Goal: Information Seeking & Learning: Learn about a topic

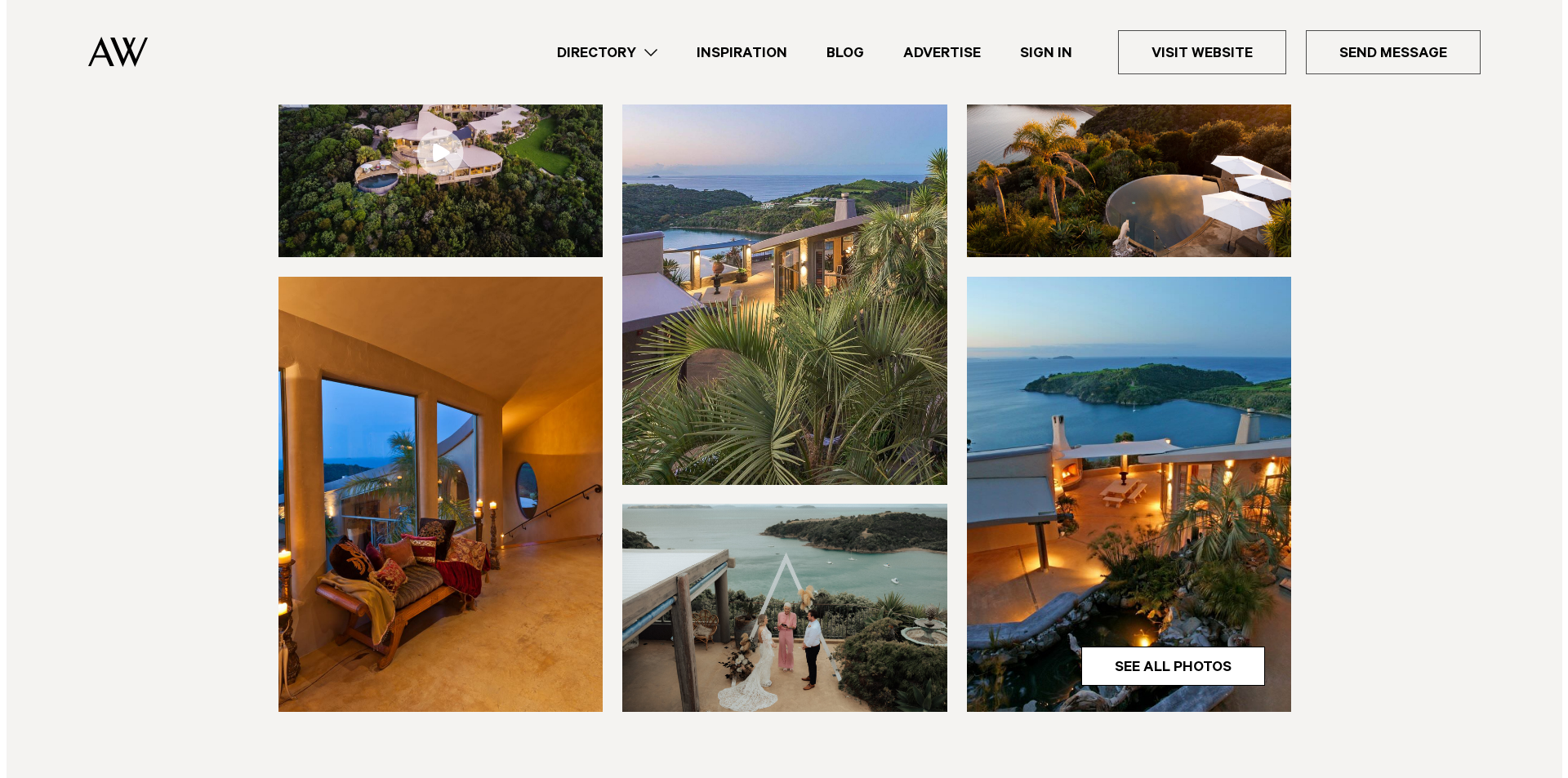
scroll to position [327, 0]
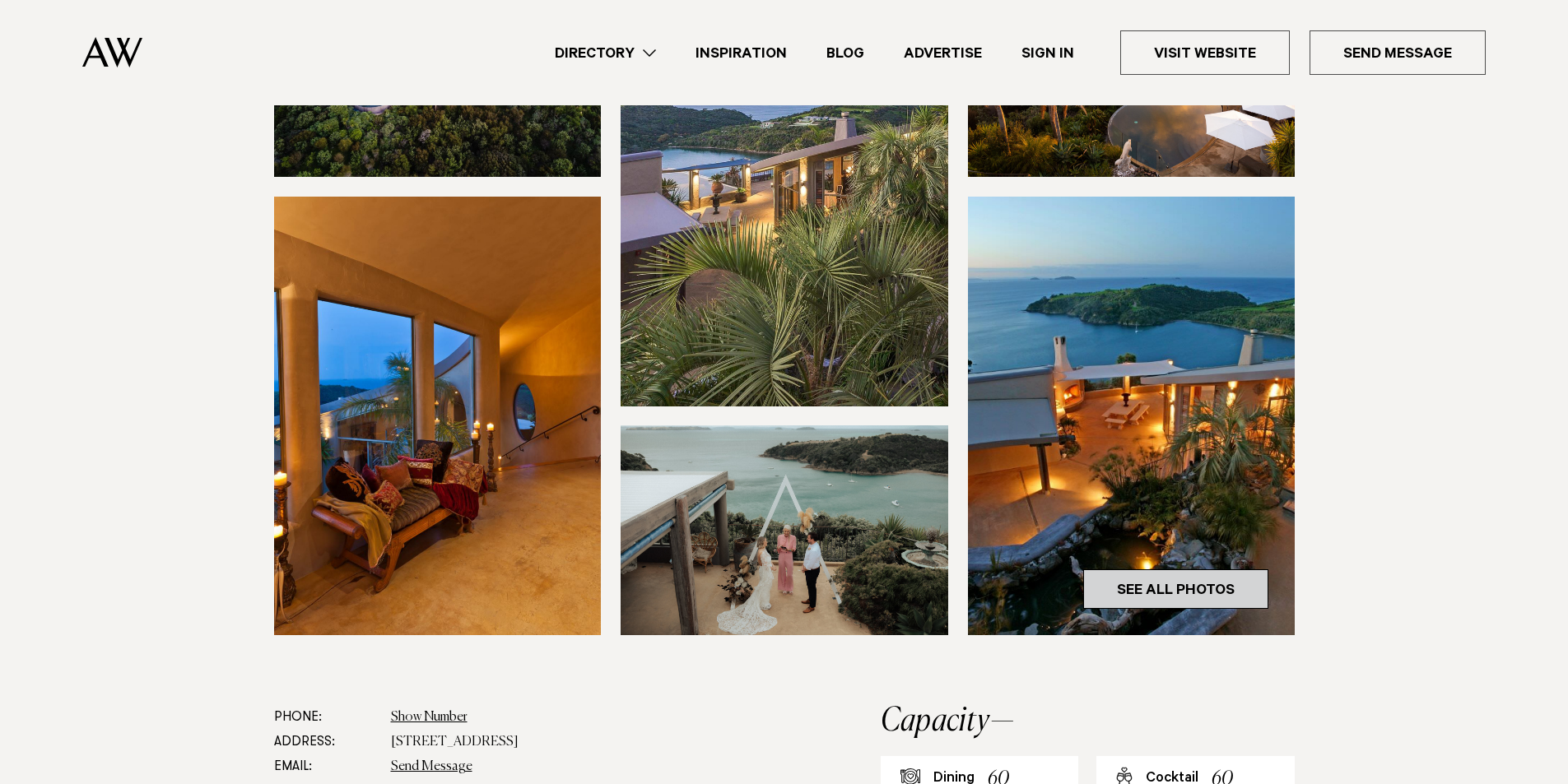
click at [1162, 585] on link "See All Photos" at bounding box center [1176, 588] width 185 height 39
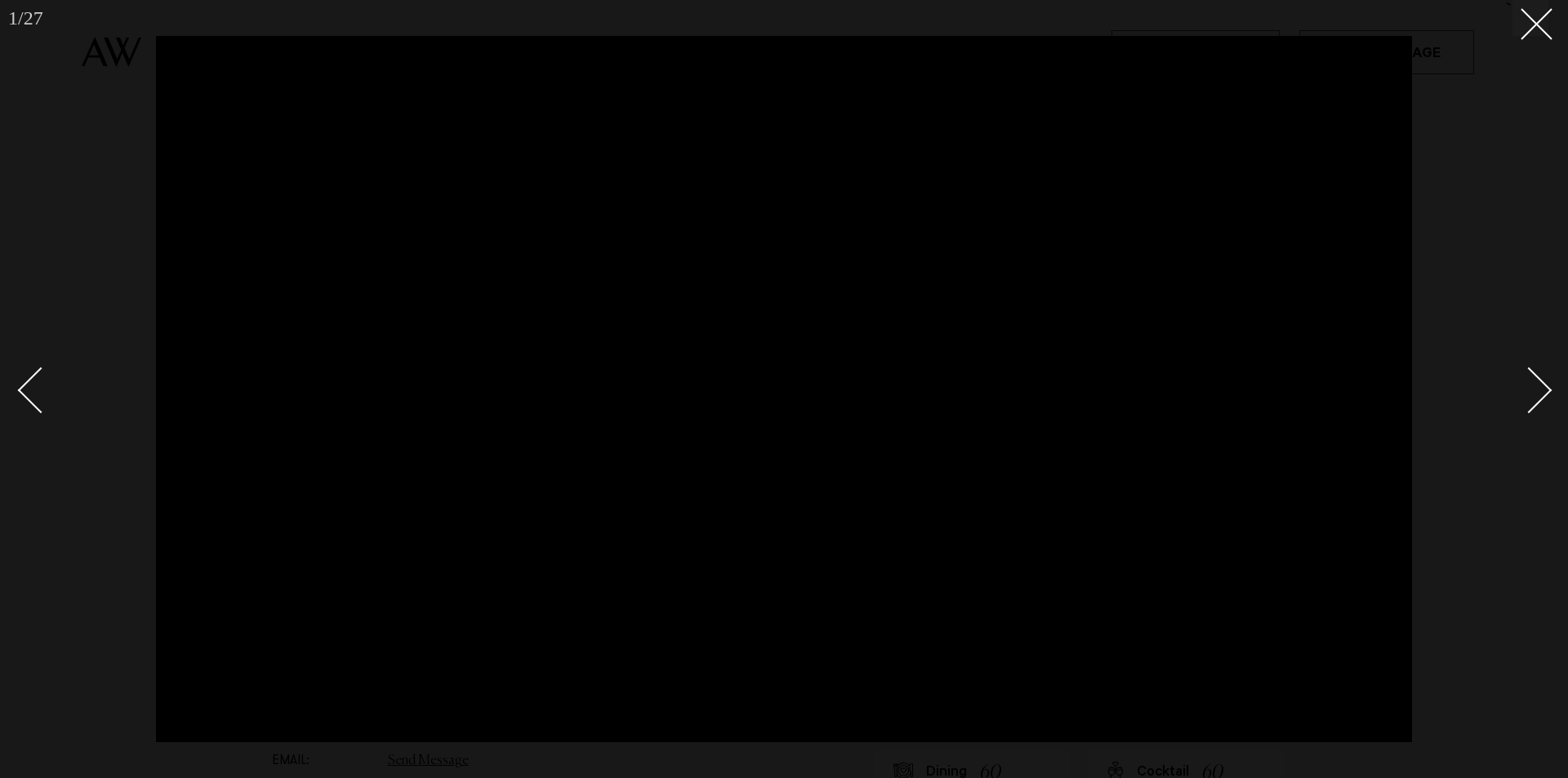
click at [1541, 386] on div "Next slide" at bounding box center [1528, 389] width 46 height 46
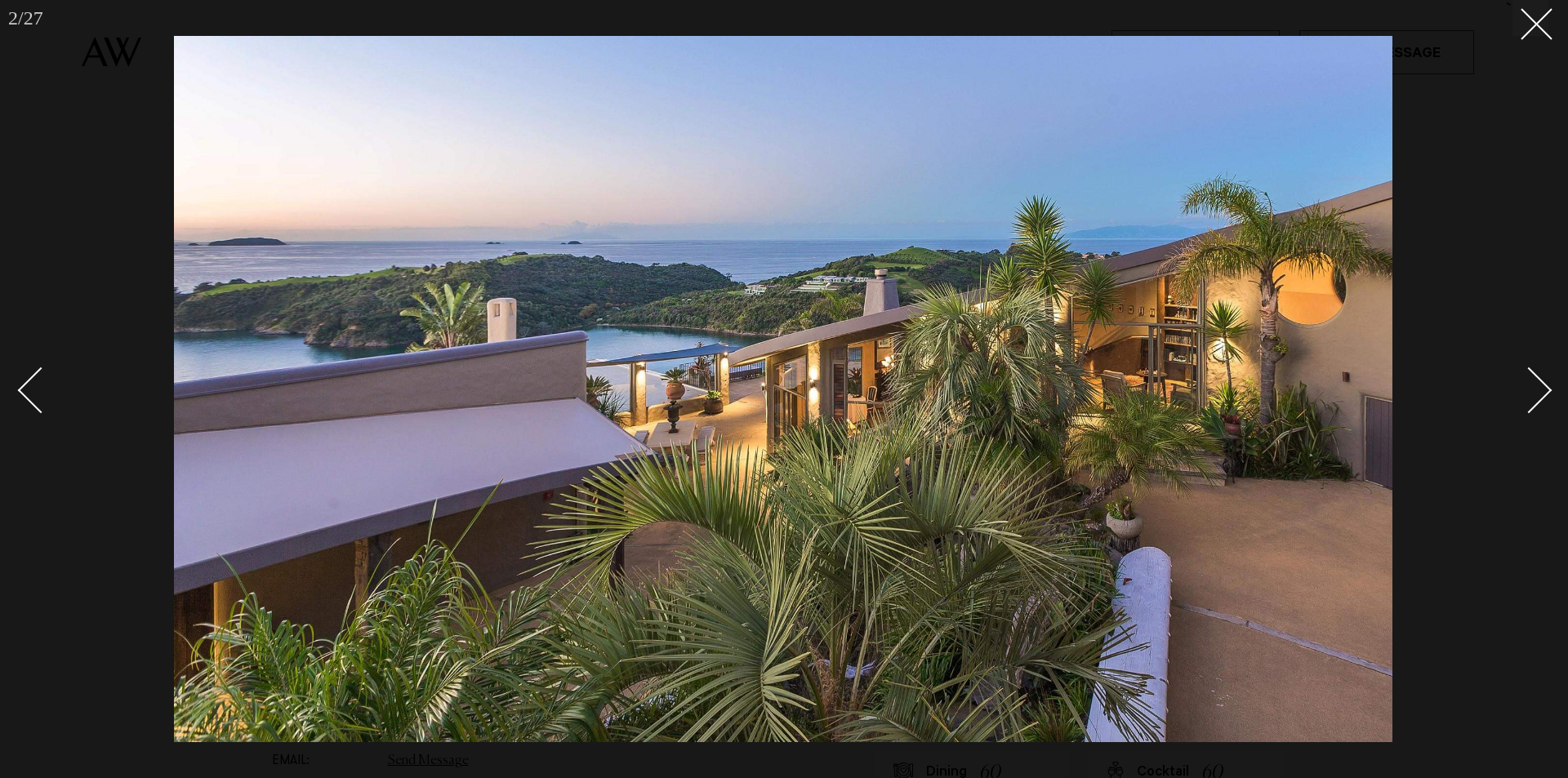
click at [1541, 386] on div "Next slide" at bounding box center [1528, 389] width 46 height 46
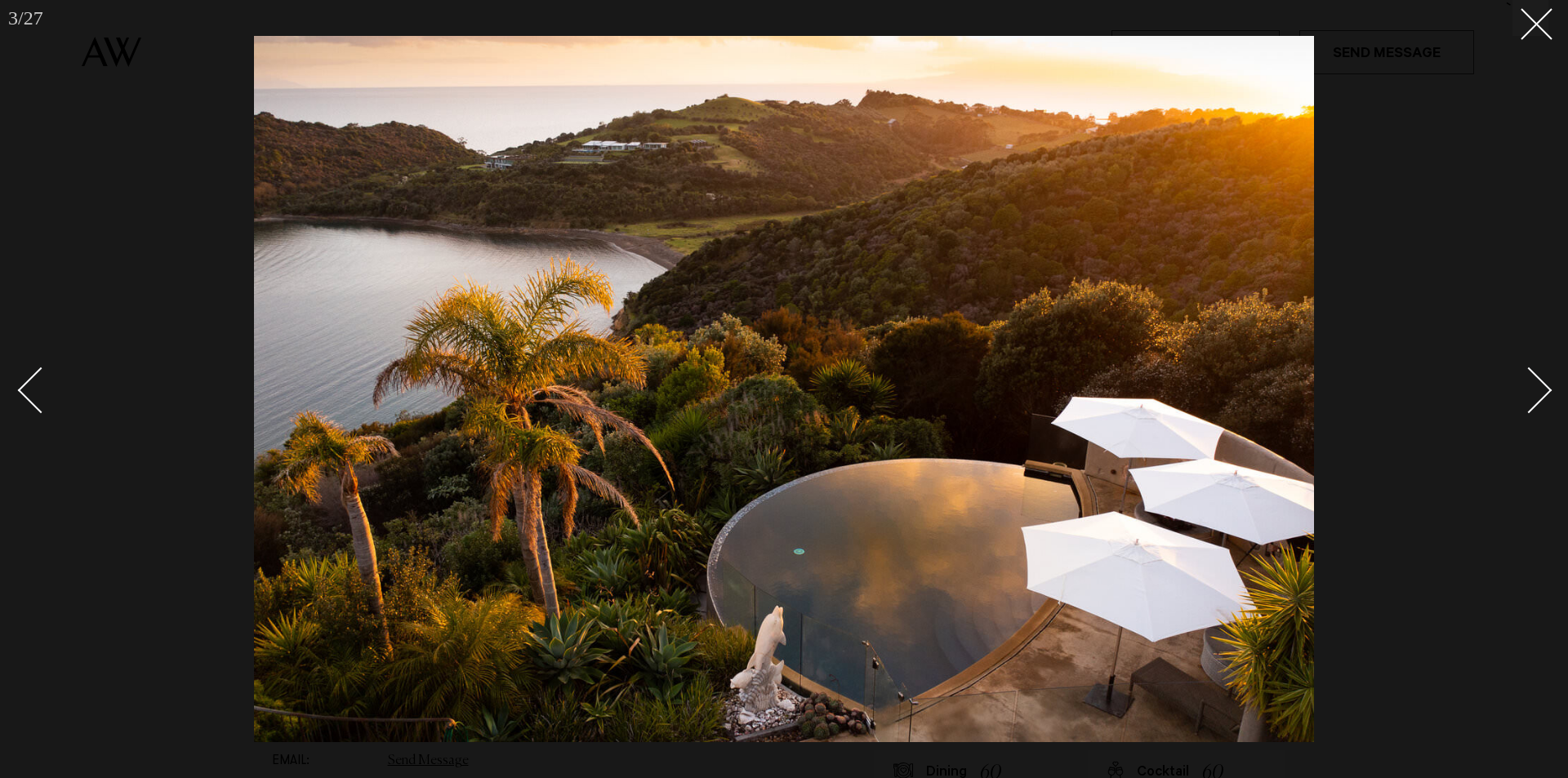
click at [1541, 386] on div "Next slide" at bounding box center [1528, 389] width 46 height 46
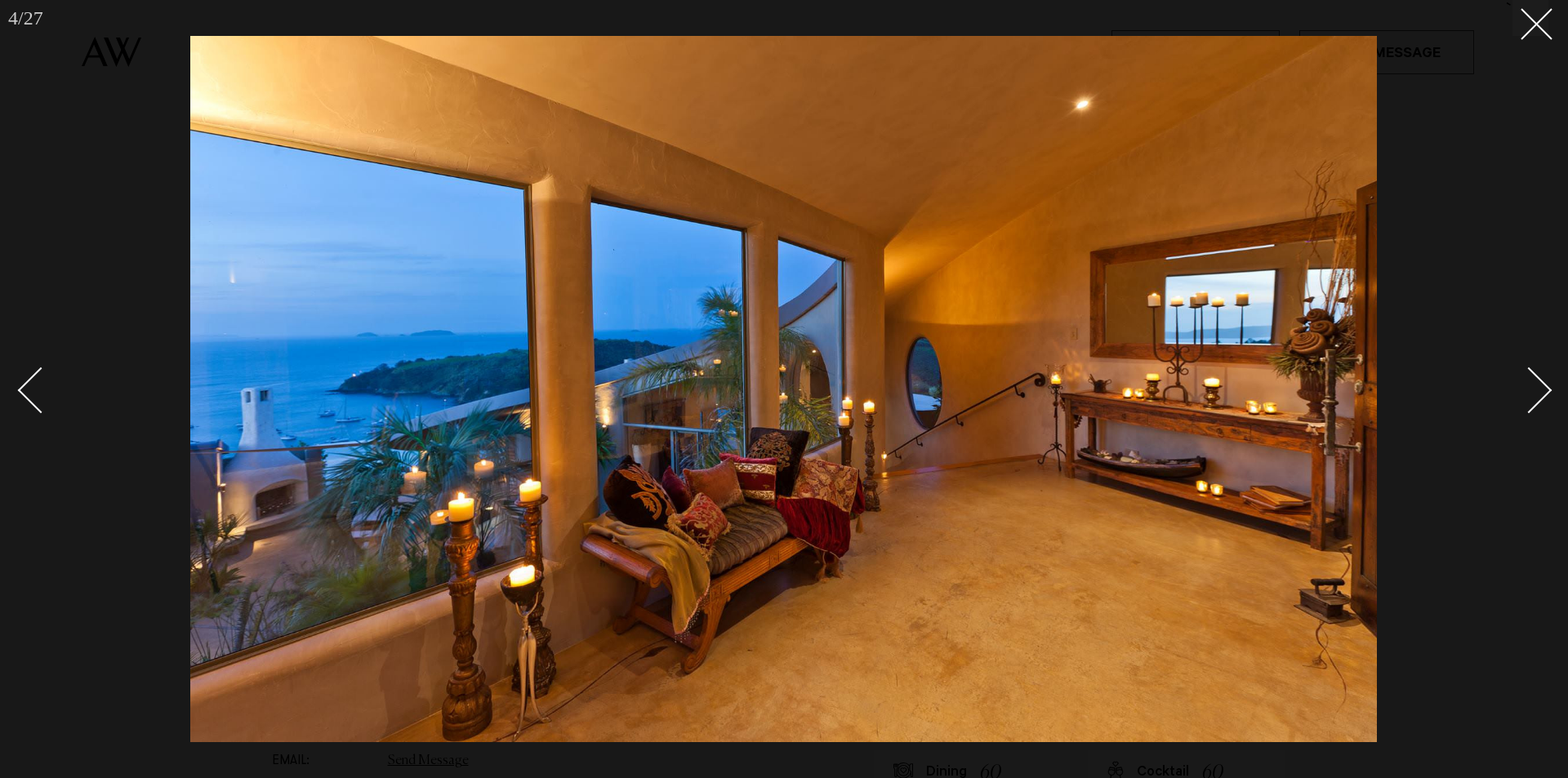
click at [1541, 386] on div "Next slide" at bounding box center [1528, 389] width 46 height 46
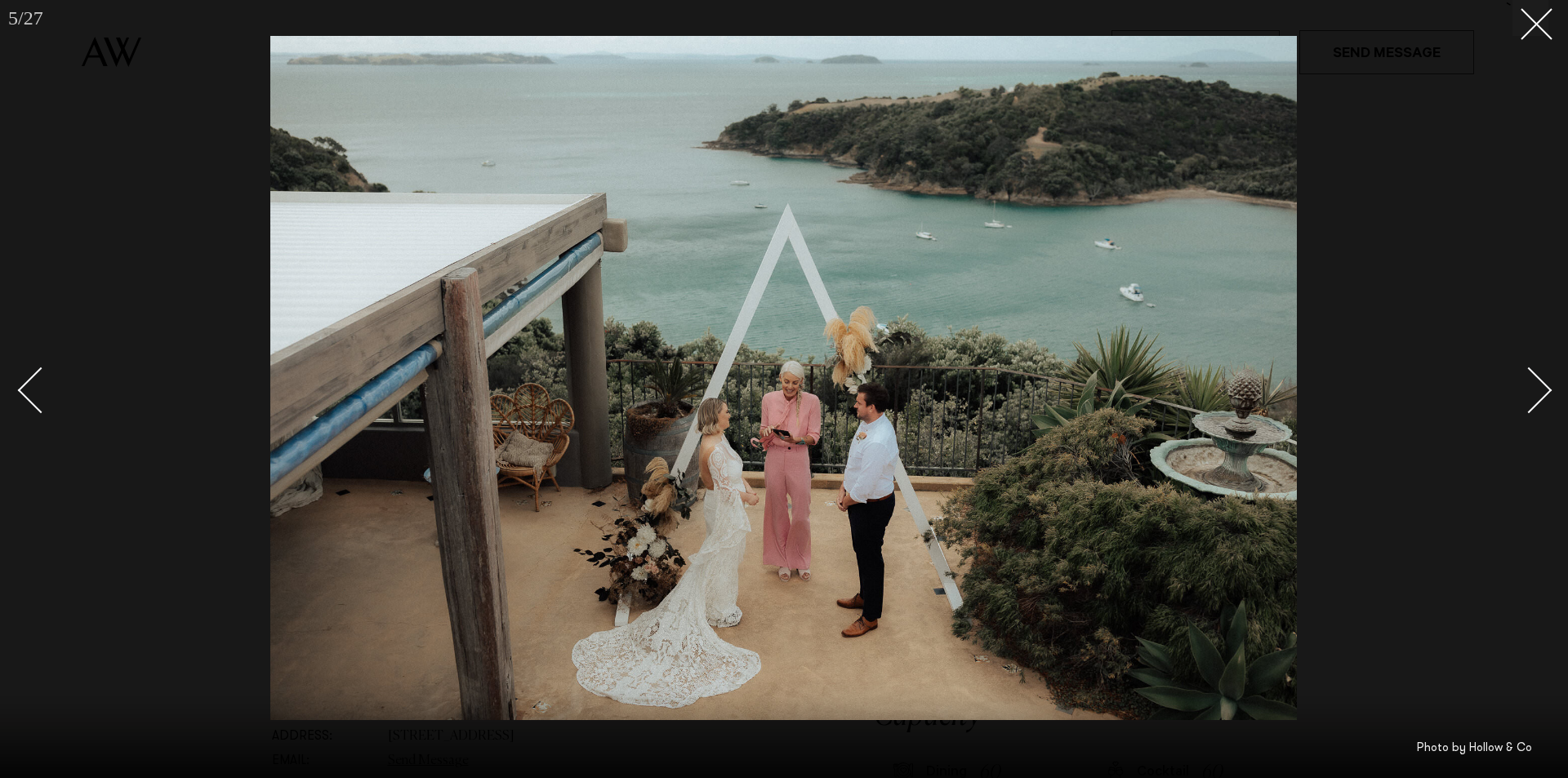
click at [1541, 386] on div "Next slide" at bounding box center [1528, 389] width 46 height 46
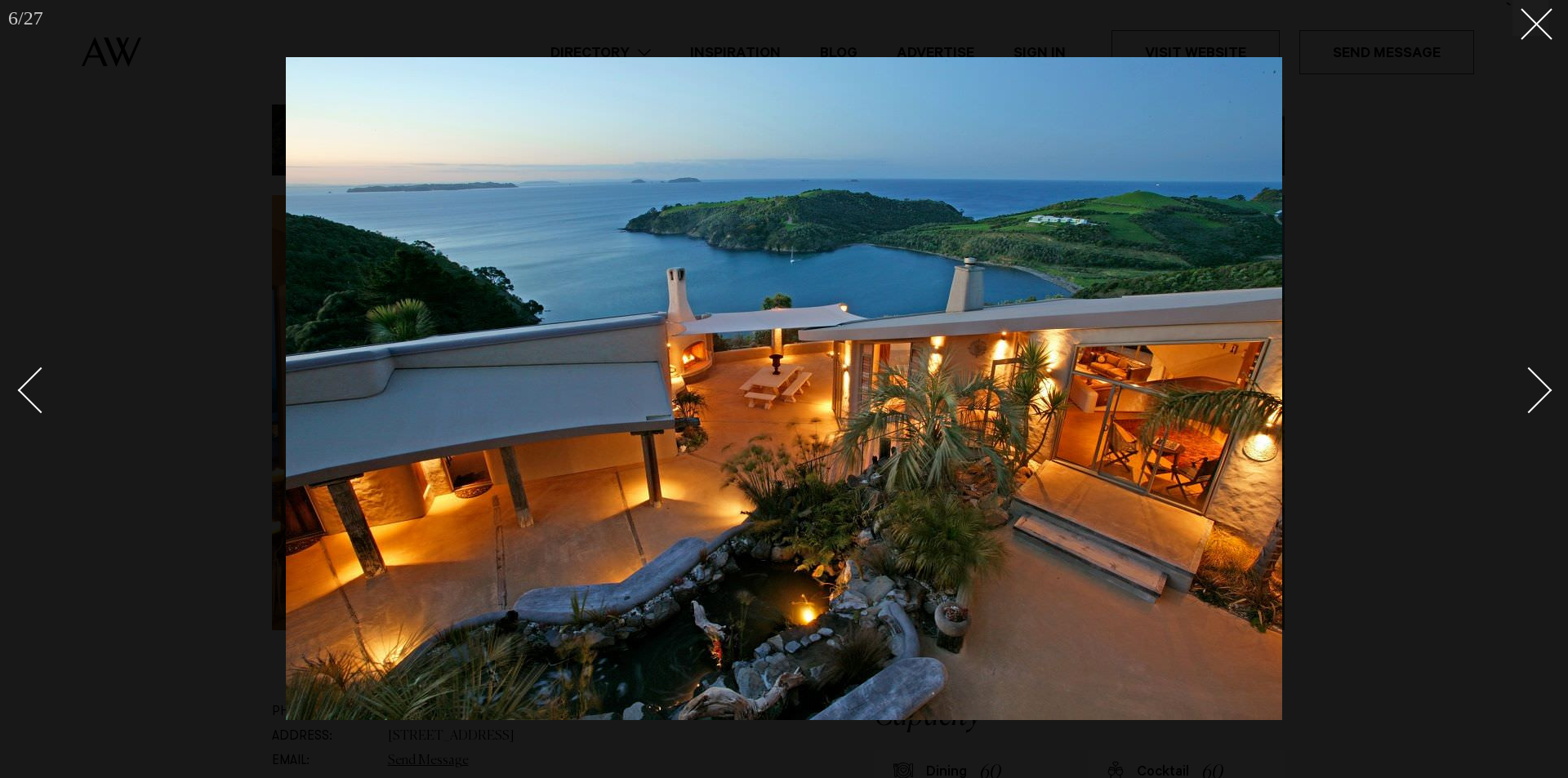
click at [1541, 386] on div "Next slide" at bounding box center [1528, 389] width 46 height 46
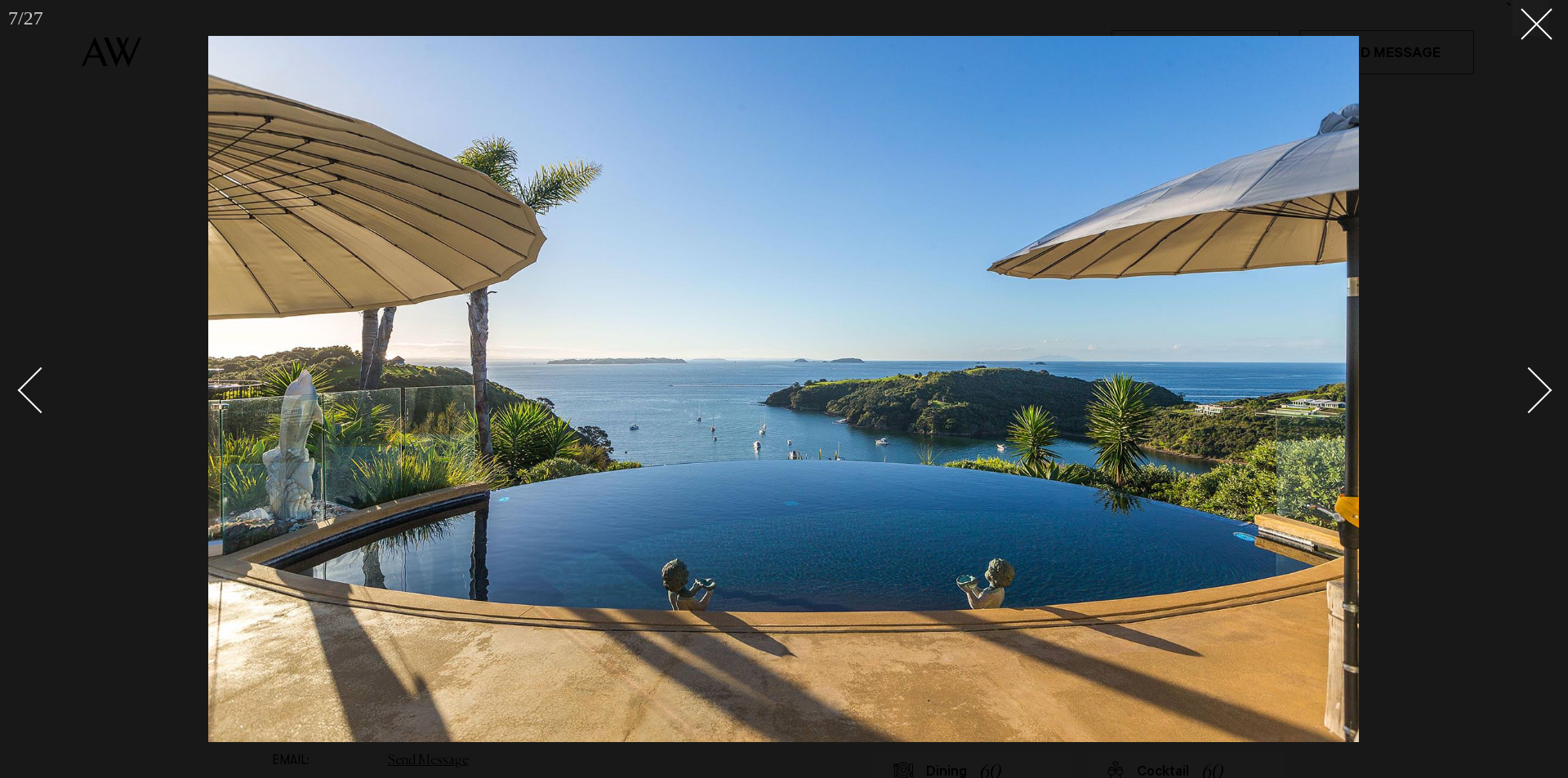
click at [1541, 386] on div "Next slide" at bounding box center [1528, 389] width 46 height 46
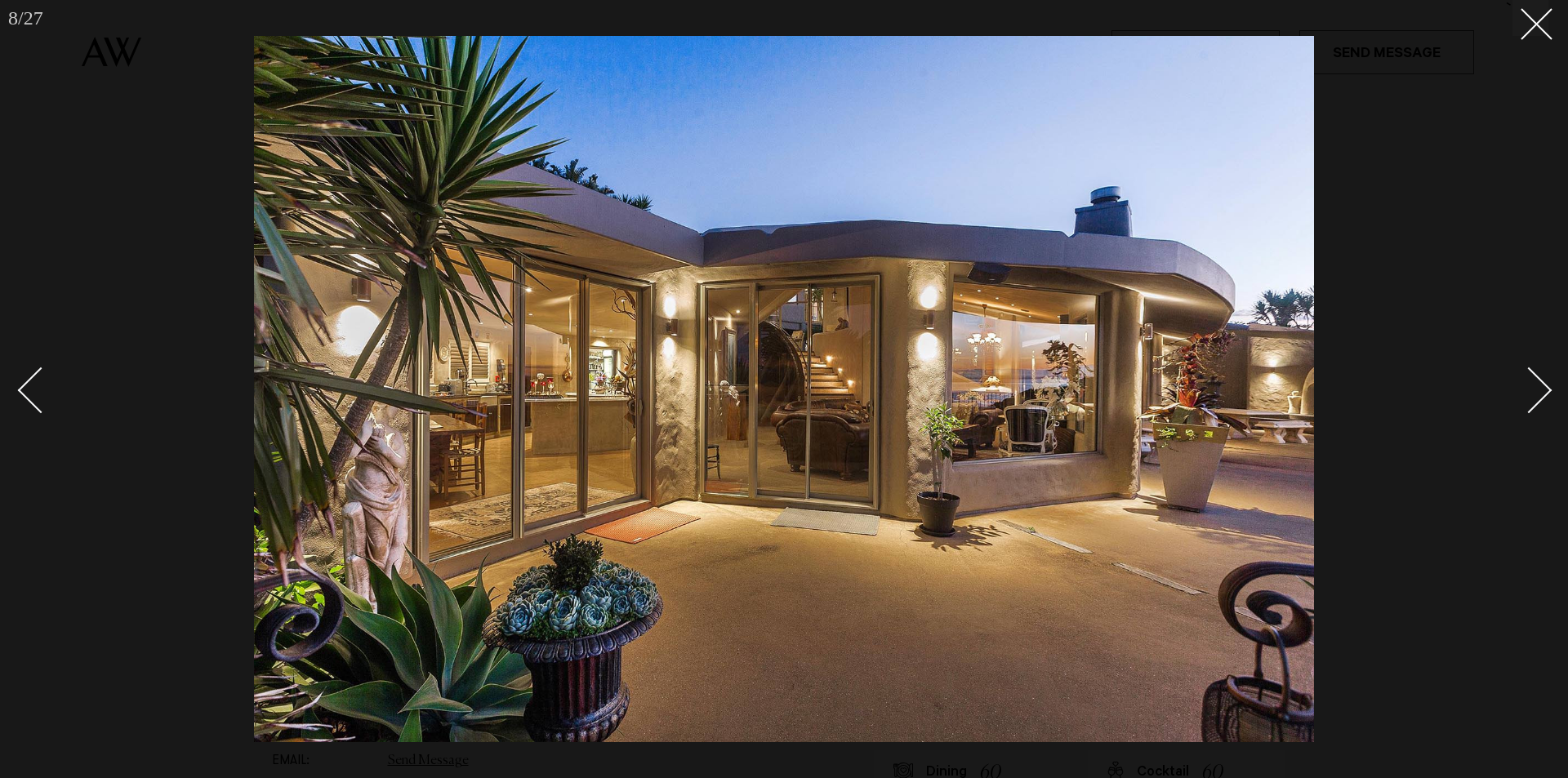
click at [1541, 386] on div "Next slide" at bounding box center [1528, 389] width 46 height 46
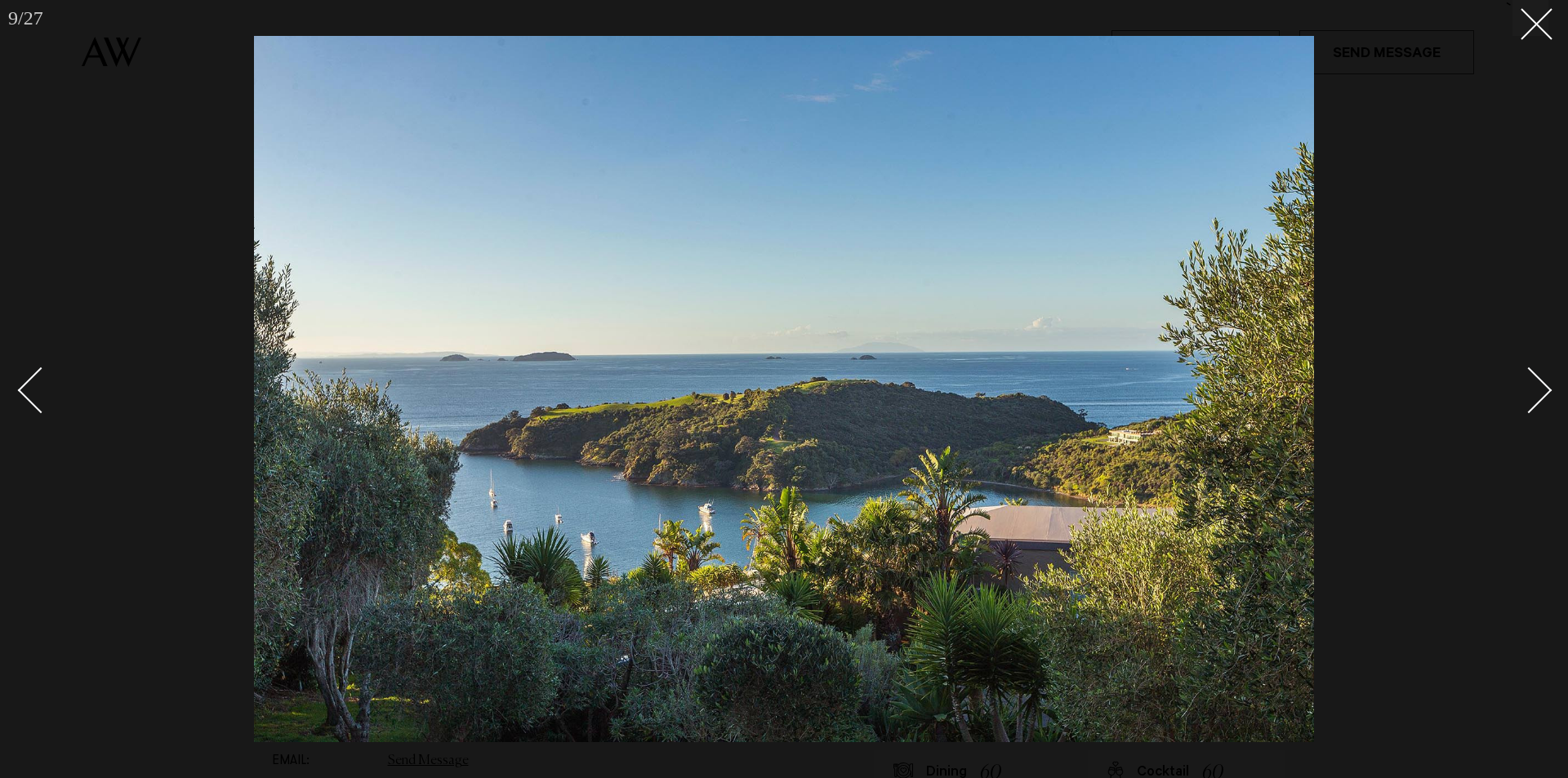
click at [1541, 386] on div "Next slide" at bounding box center [1528, 389] width 46 height 46
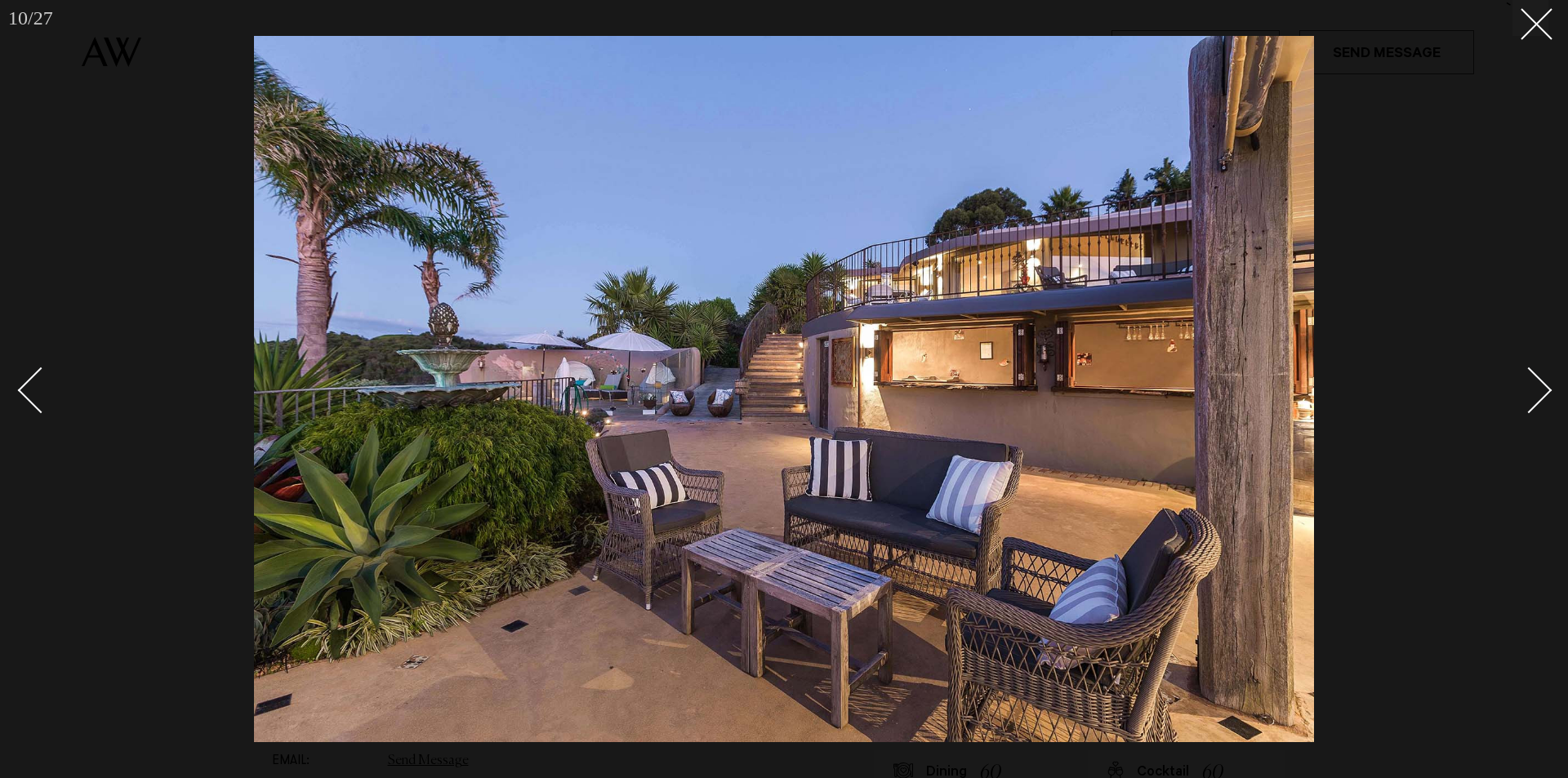
click at [1541, 386] on div "Next slide" at bounding box center [1528, 389] width 46 height 46
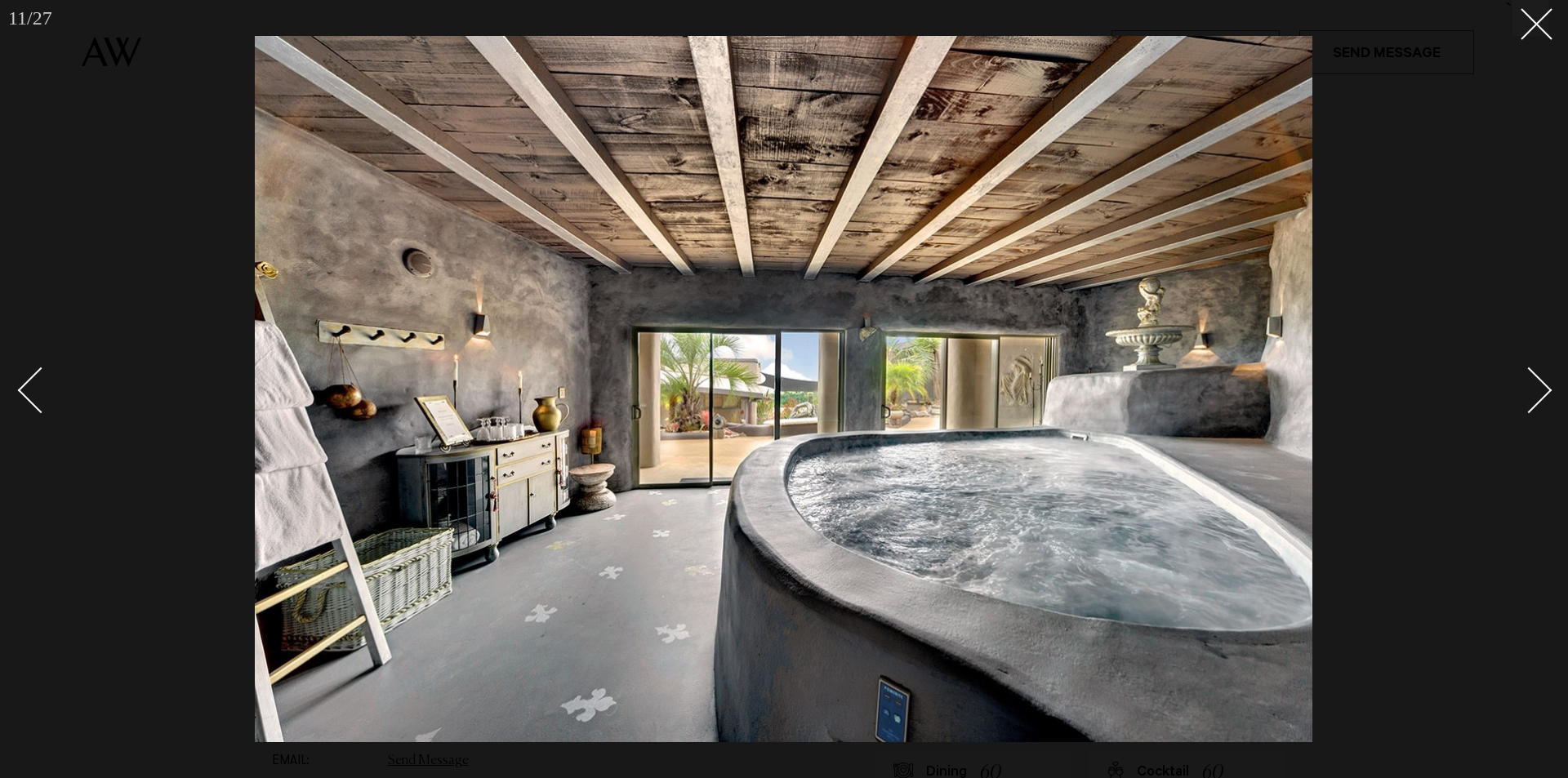
click at [1541, 386] on div "Next slide" at bounding box center [1528, 389] width 46 height 46
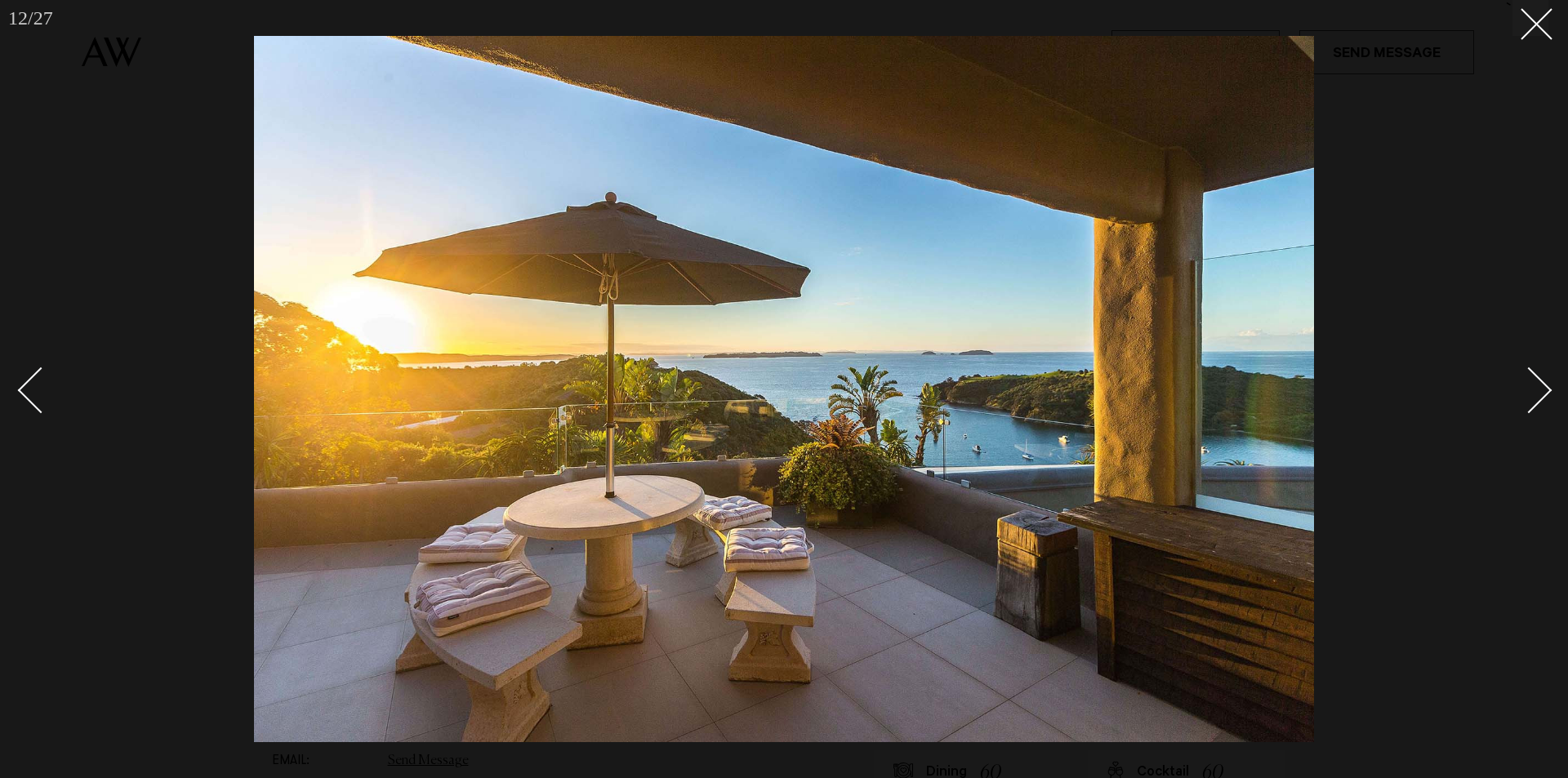
click at [1541, 386] on div "Next slide" at bounding box center [1528, 389] width 46 height 46
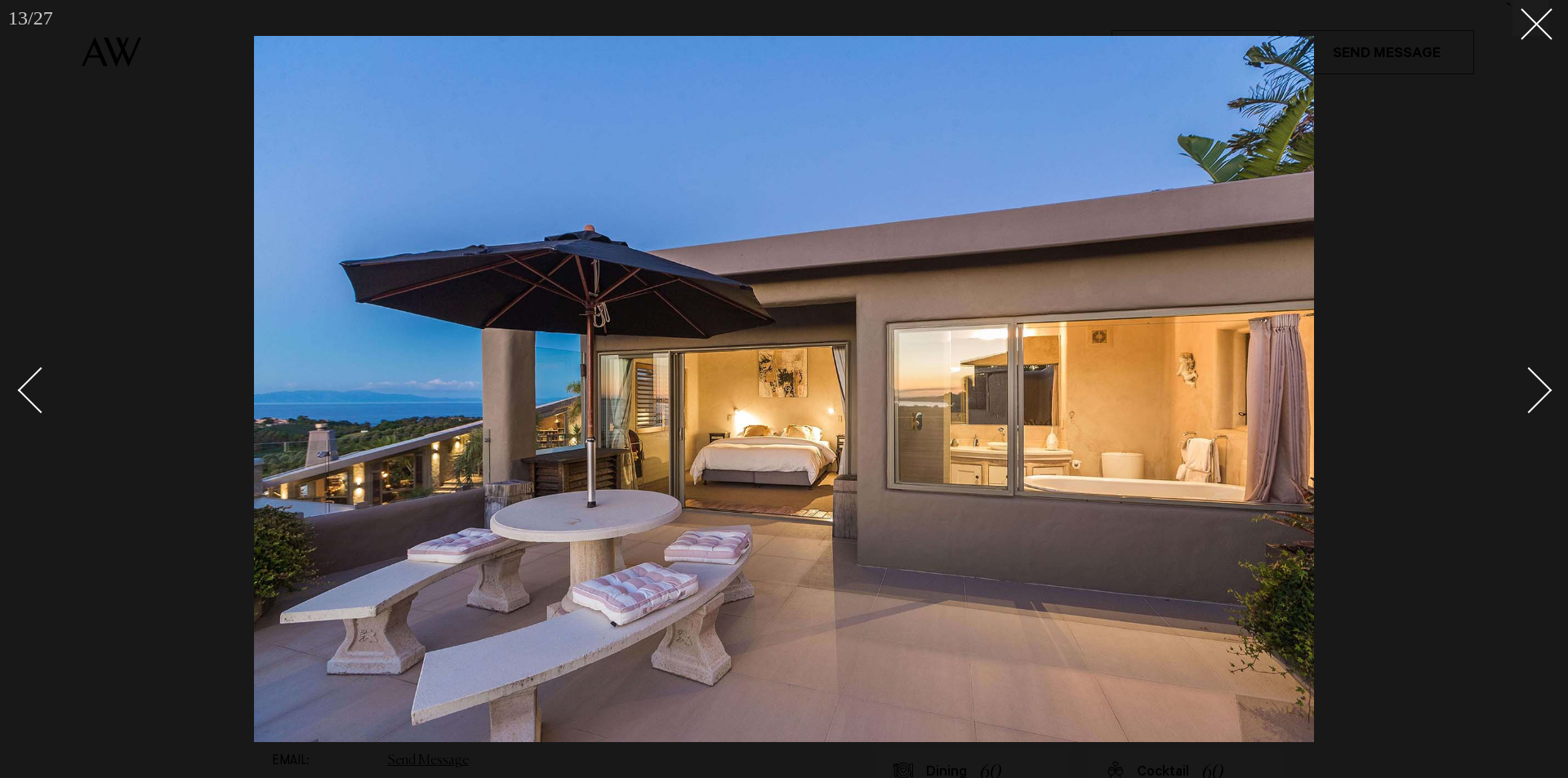
click at [1541, 386] on div "Next slide" at bounding box center [1528, 389] width 46 height 46
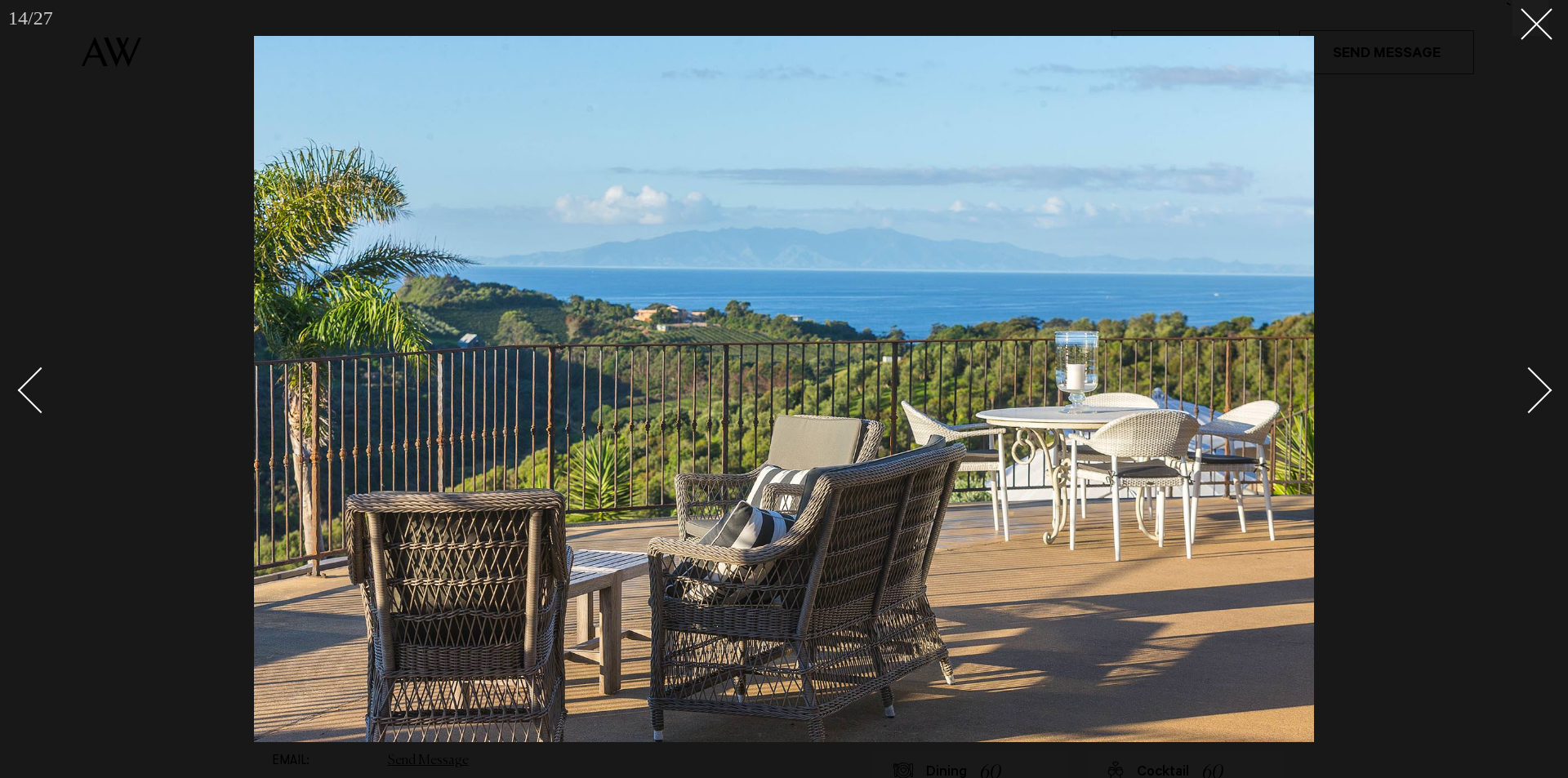
click at [1541, 386] on div "Next slide" at bounding box center [1528, 389] width 46 height 46
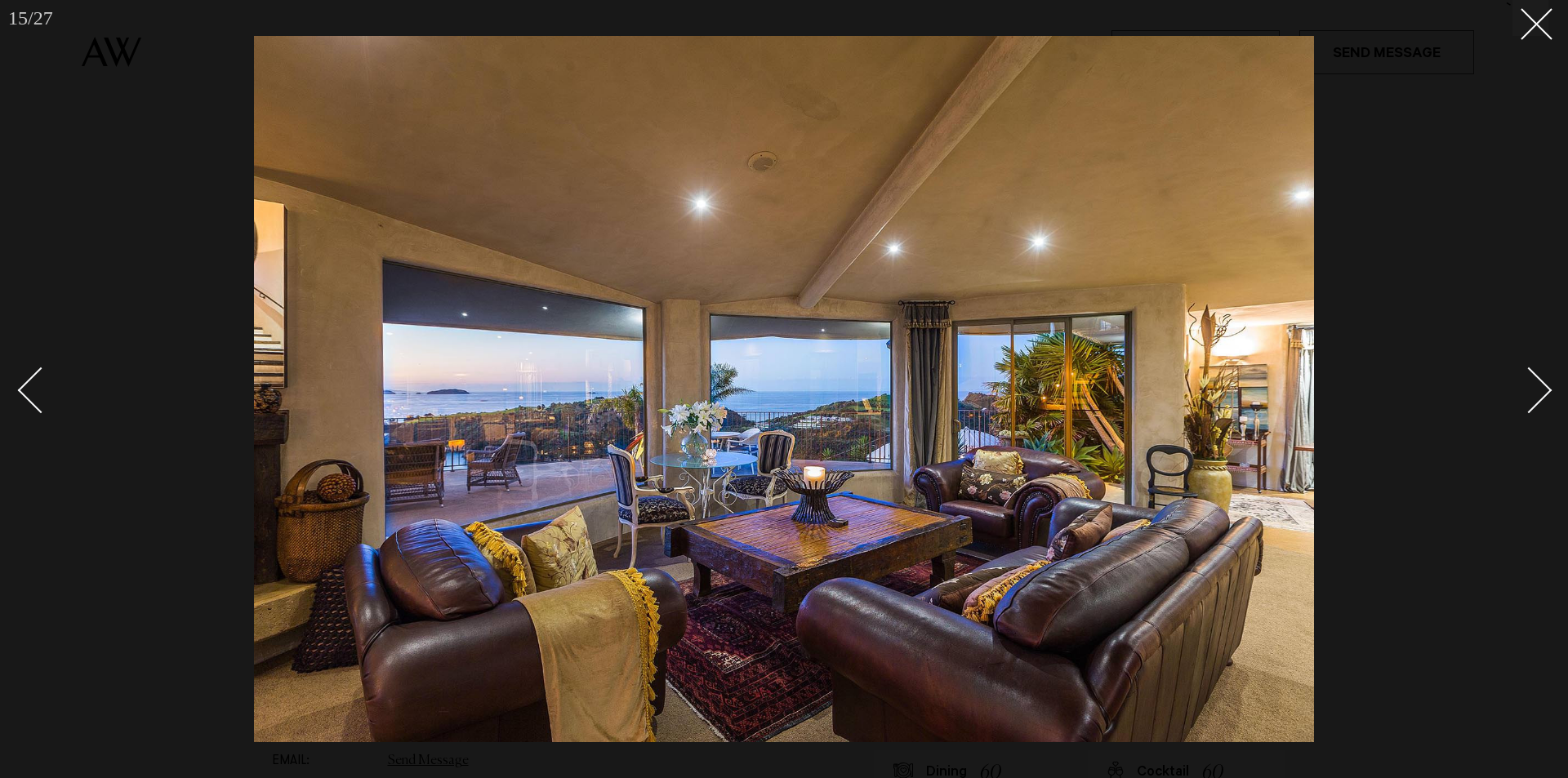
click at [1541, 386] on div "Next slide" at bounding box center [1528, 389] width 46 height 46
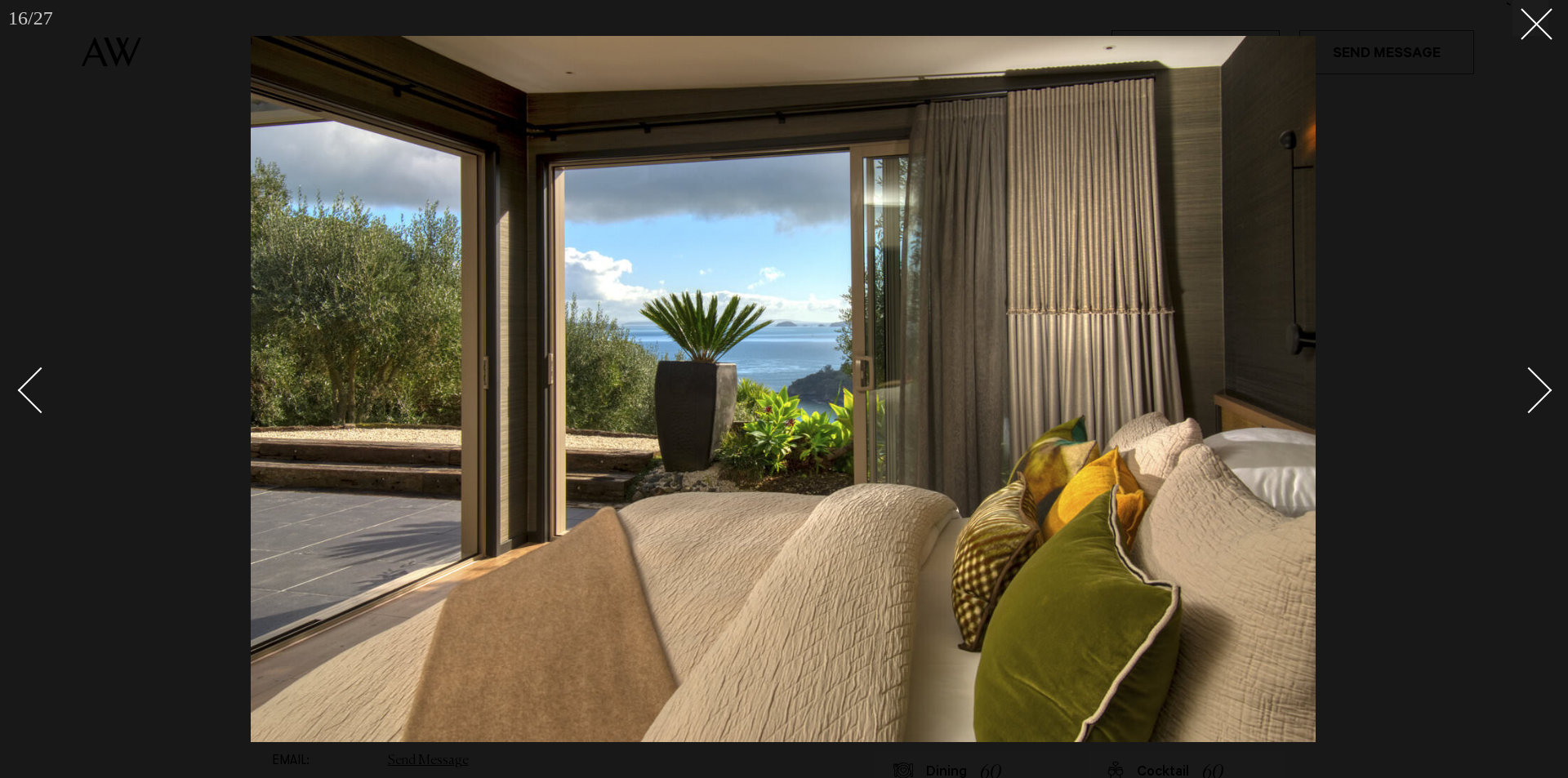
click at [1541, 386] on div "Next slide" at bounding box center [1528, 389] width 46 height 46
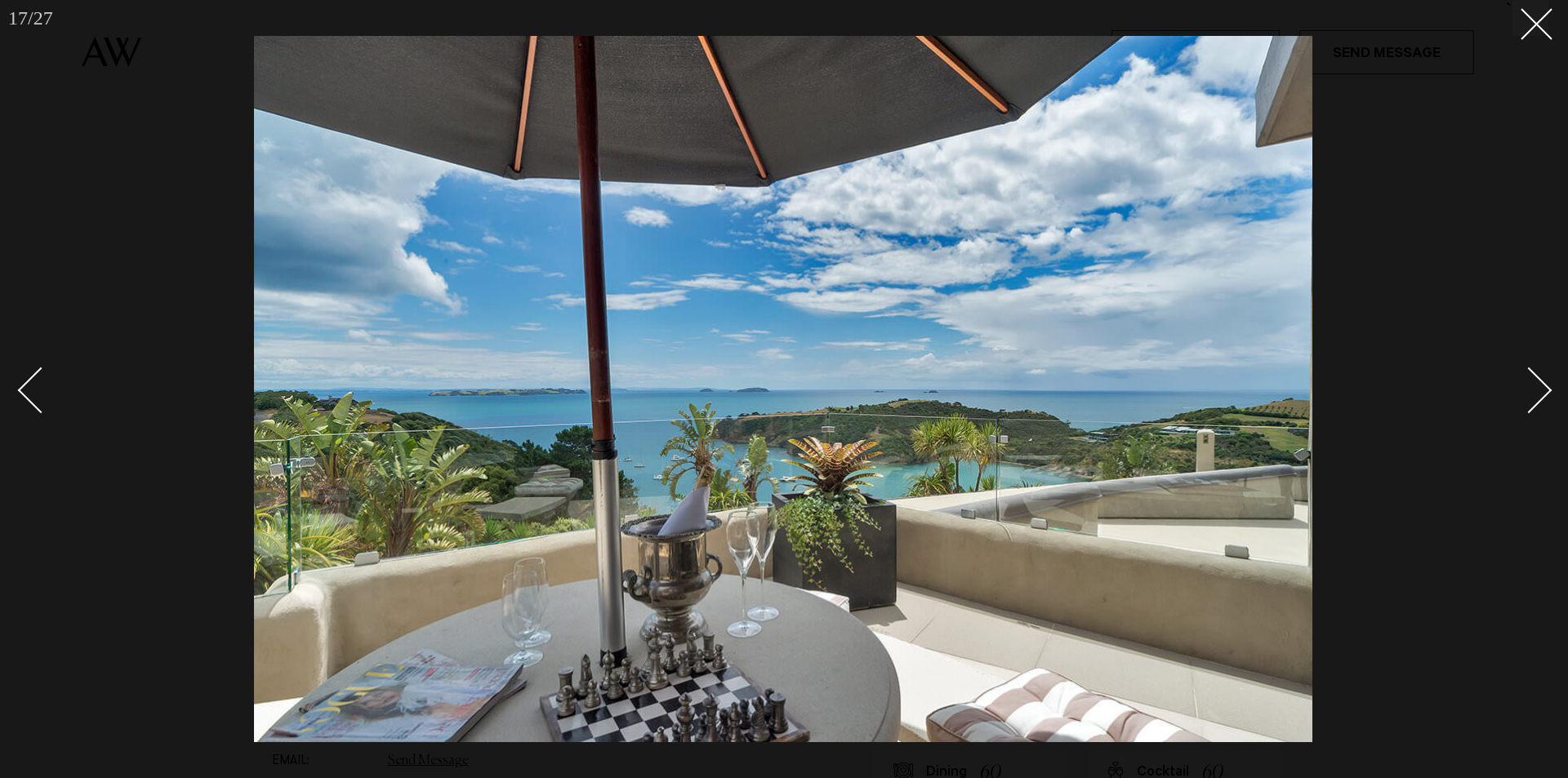
click at [1541, 386] on div "Next slide" at bounding box center [1528, 389] width 46 height 46
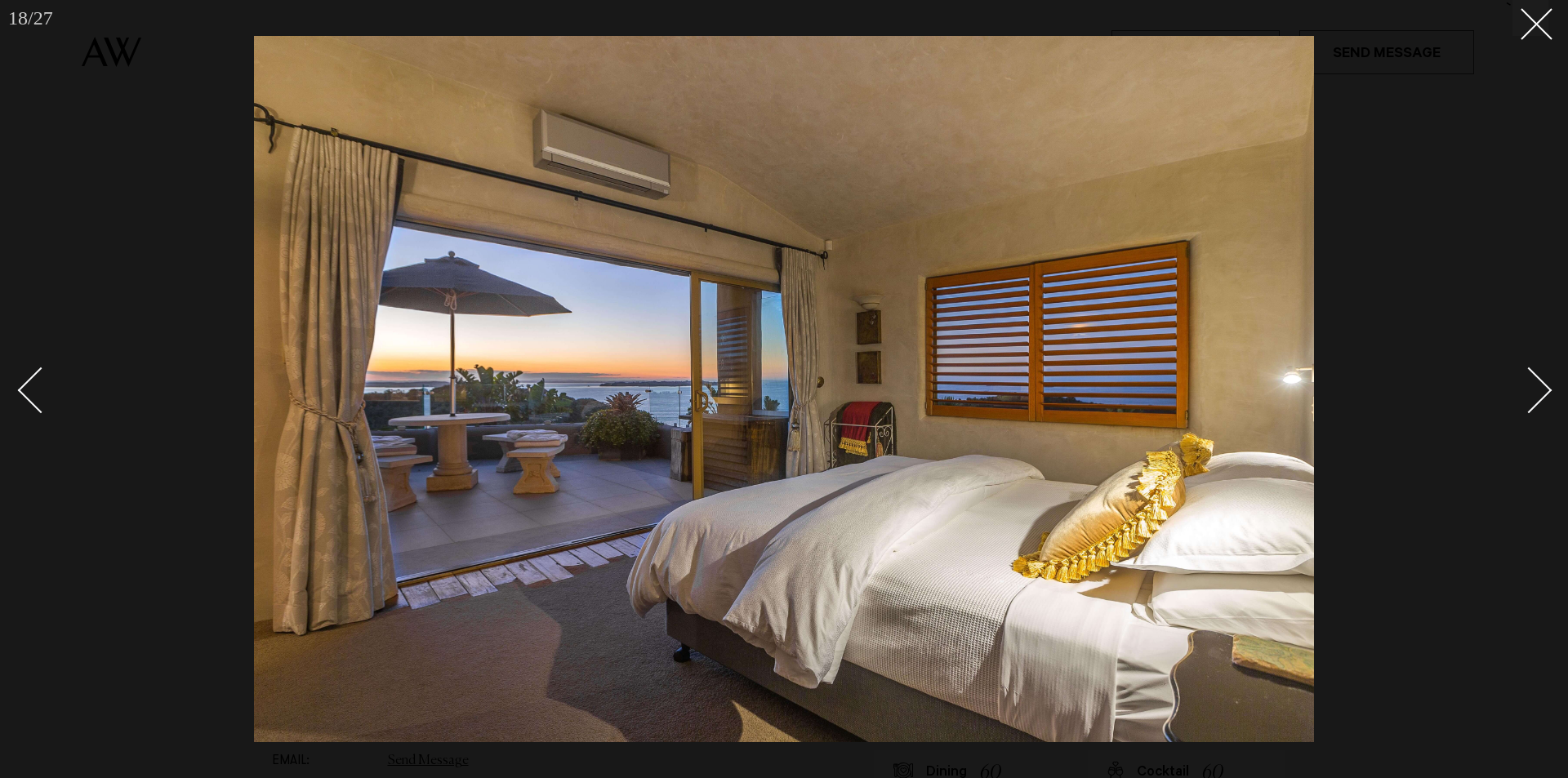
click at [1541, 386] on div "Next slide" at bounding box center [1528, 389] width 46 height 46
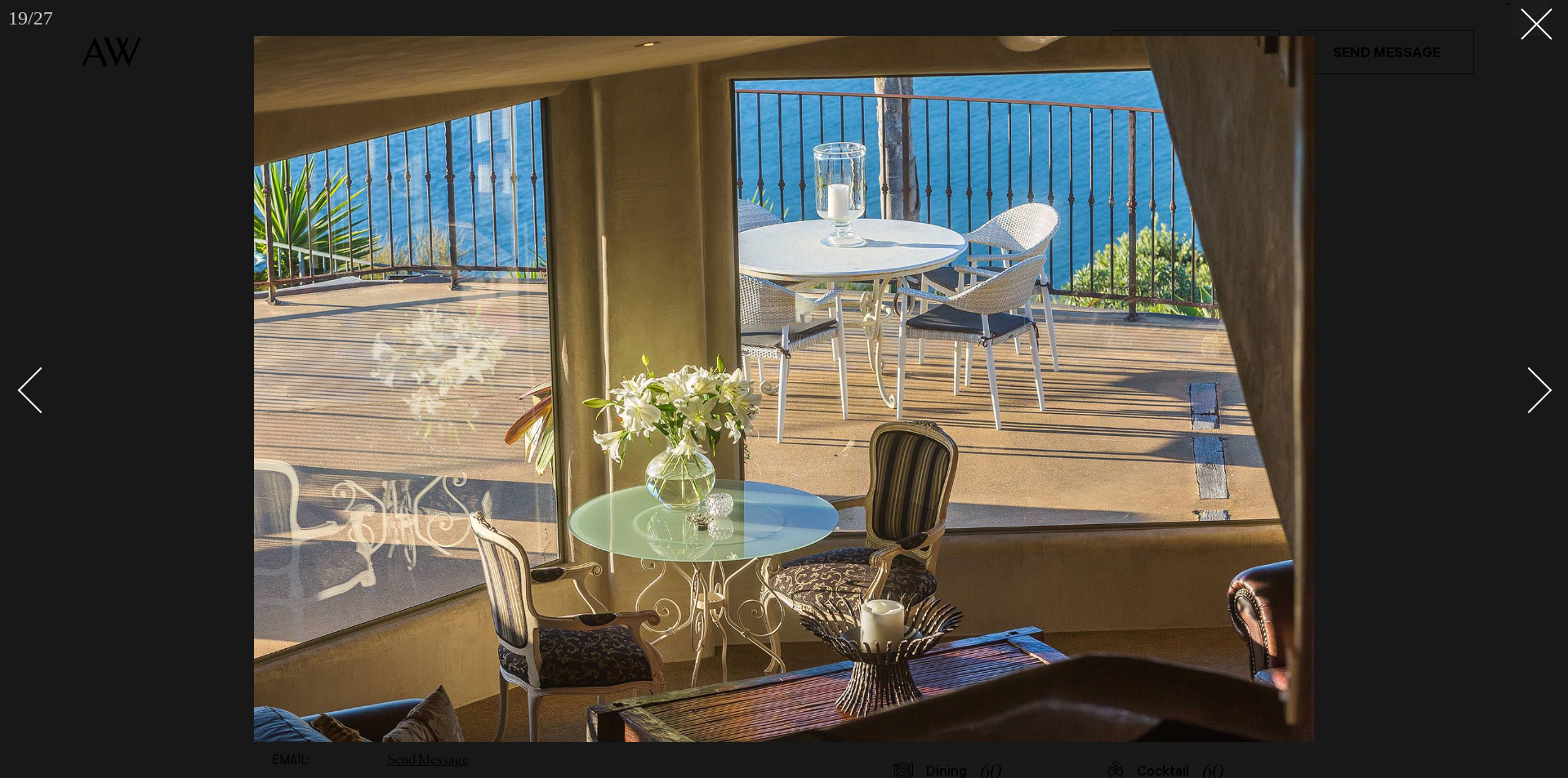
click at [1541, 386] on div "Next slide" at bounding box center [1528, 389] width 46 height 46
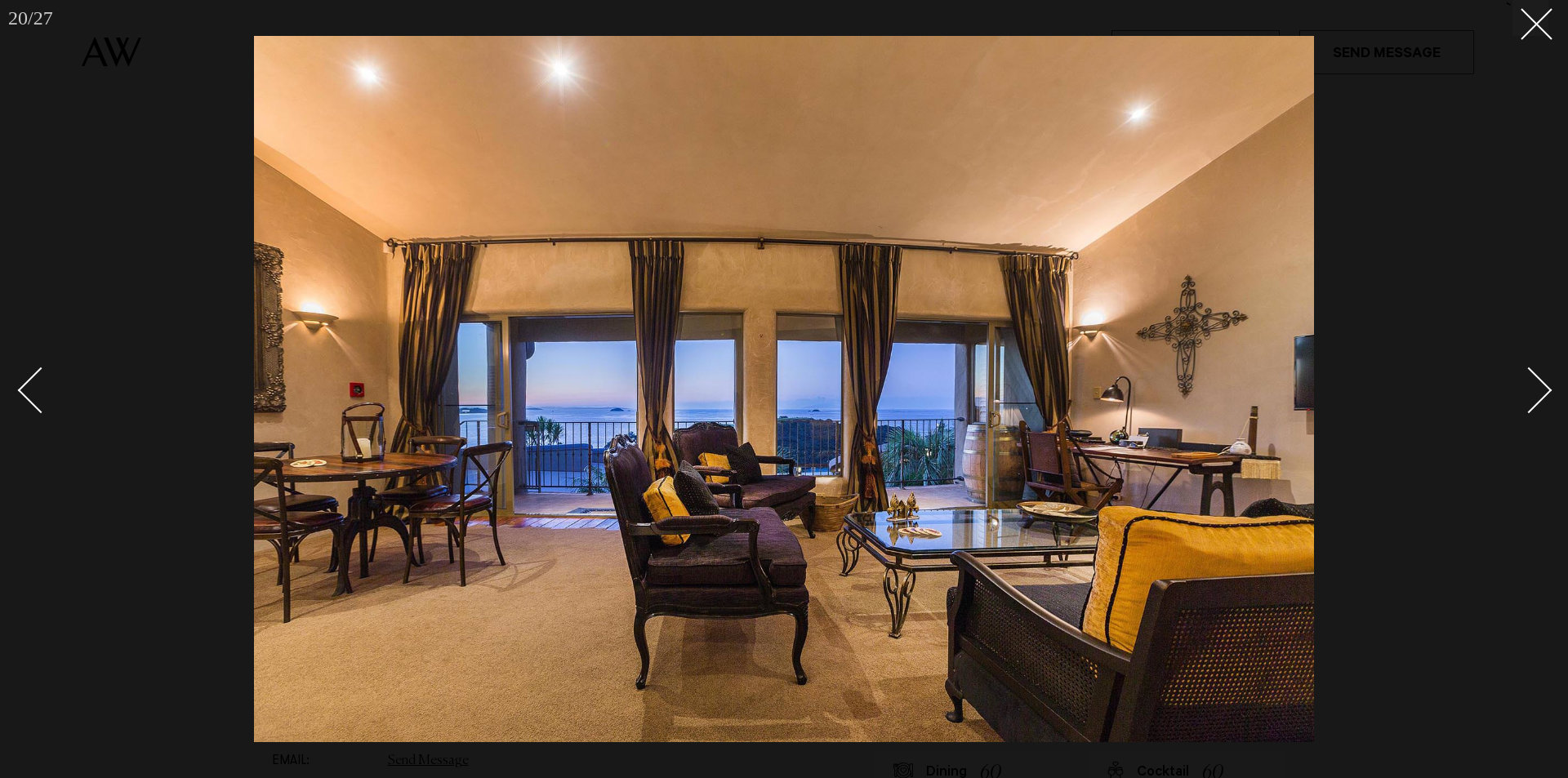
click at [1541, 386] on div "Next slide" at bounding box center [1528, 389] width 46 height 46
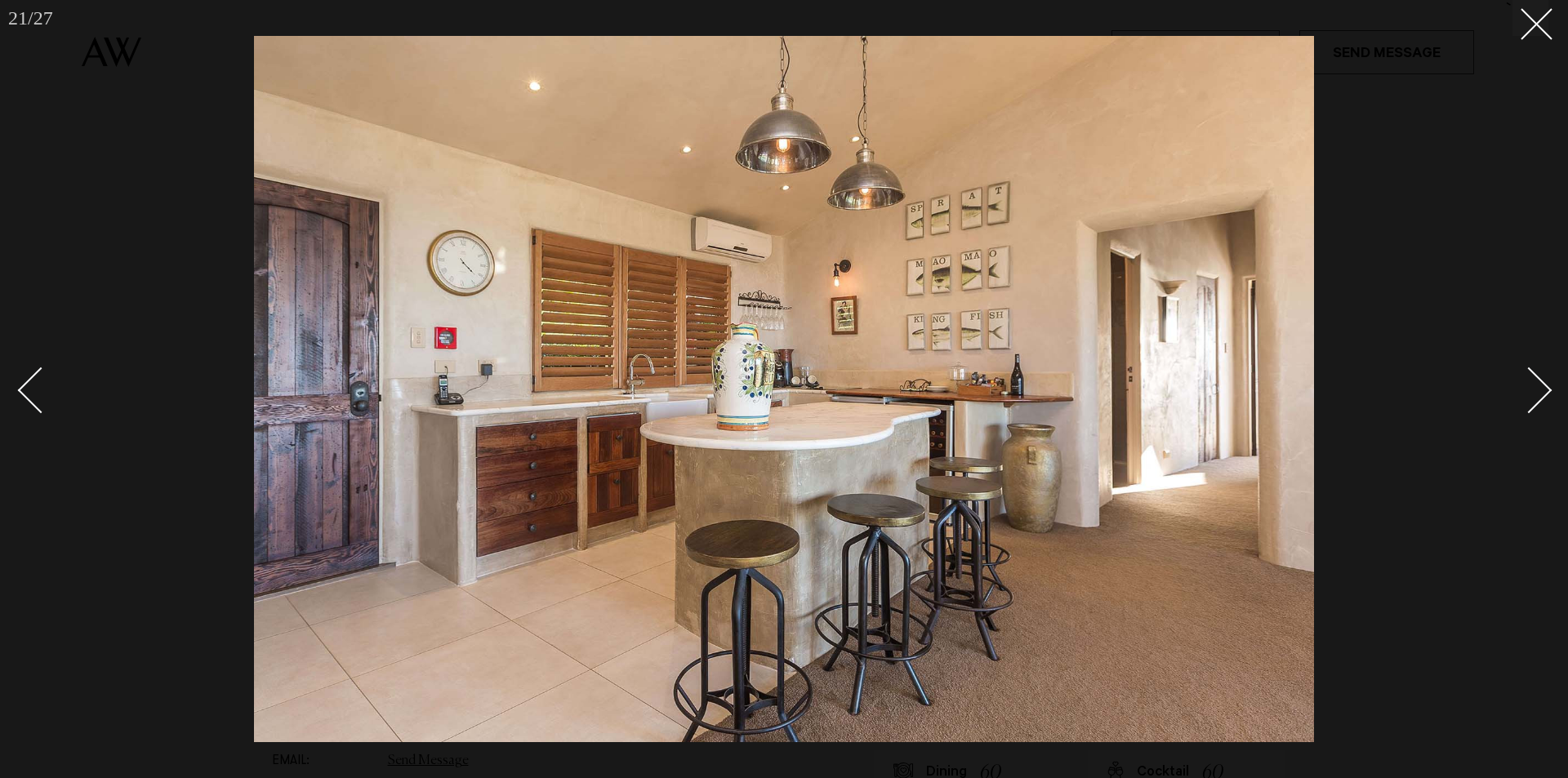
click at [1541, 386] on div "Next slide" at bounding box center [1528, 389] width 46 height 46
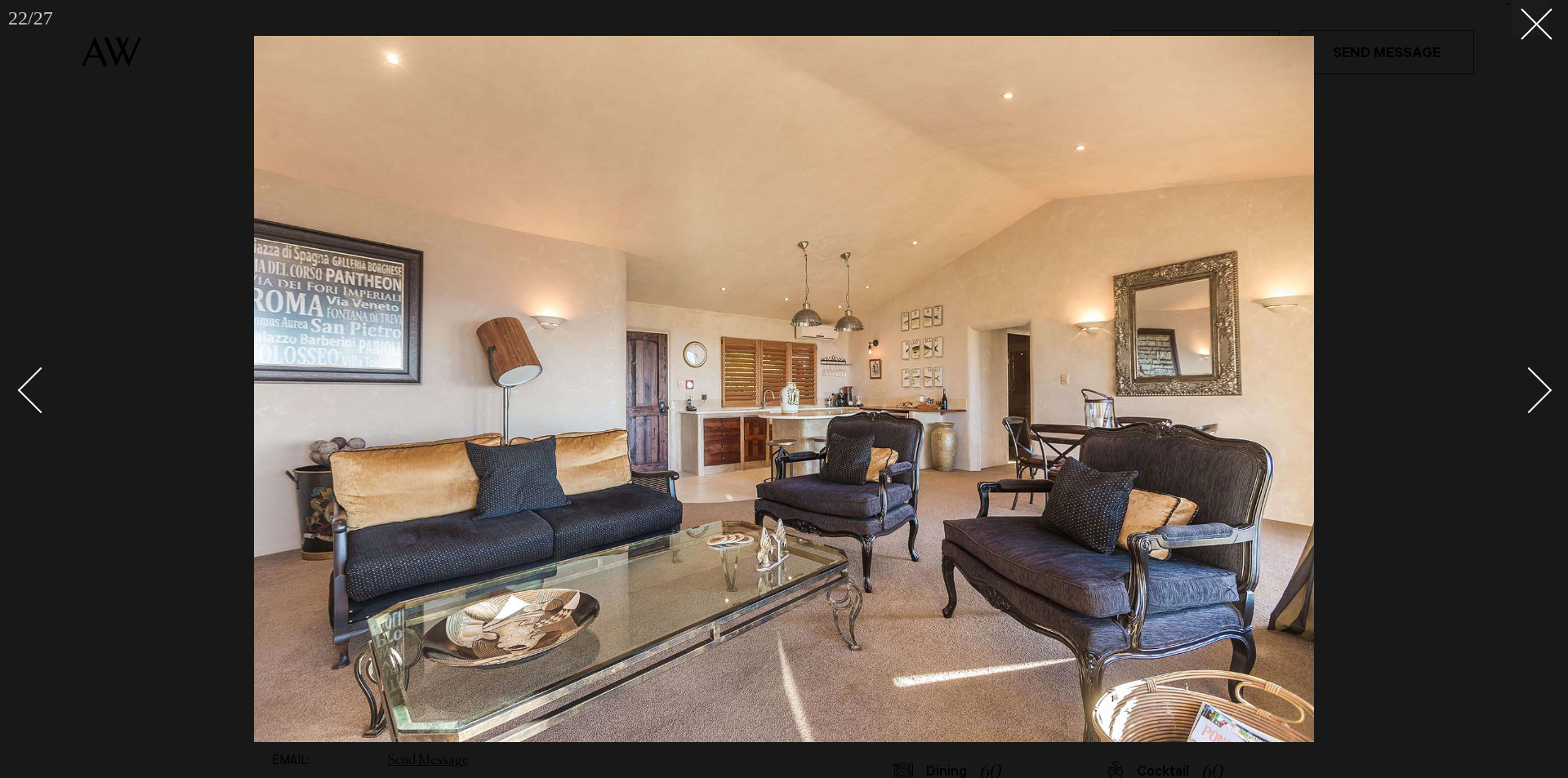
click at [1541, 386] on div "Next slide" at bounding box center [1528, 389] width 46 height 46
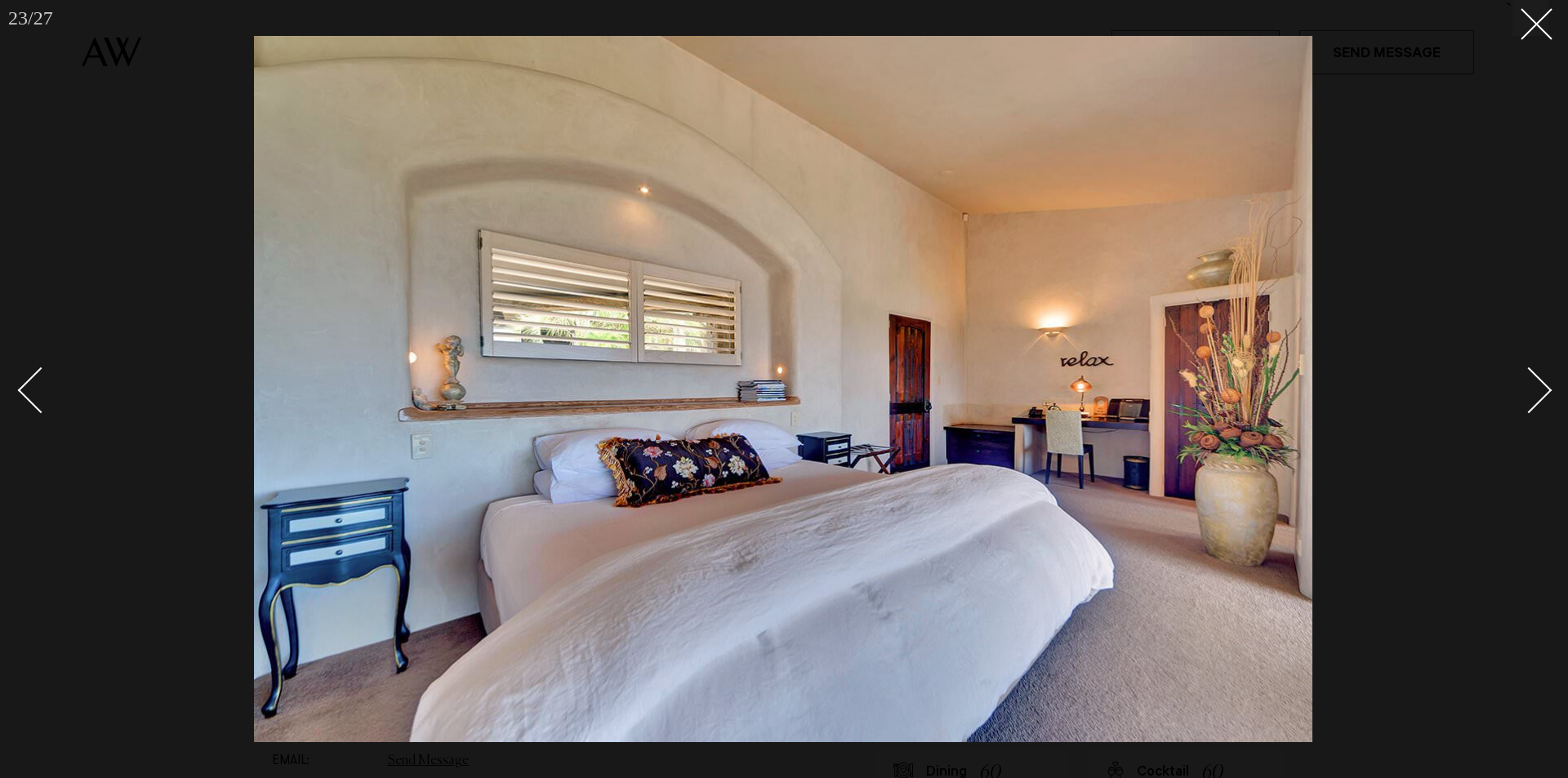
click at [1541, 386] on div "Next slide" at bounding box center [1528, 389] width 46 height 46
